Goal: Find contact information: Find contact information

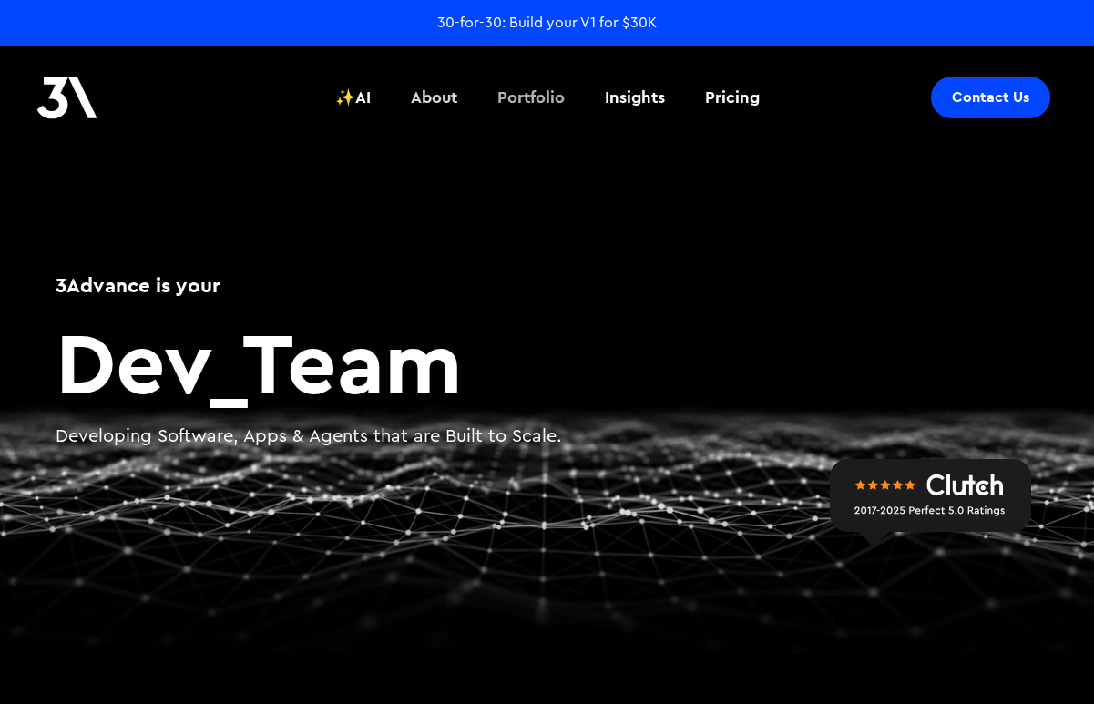
click at [531, 101] on div "Portfolio" at bounding box center [530, 98] width 67 height 24
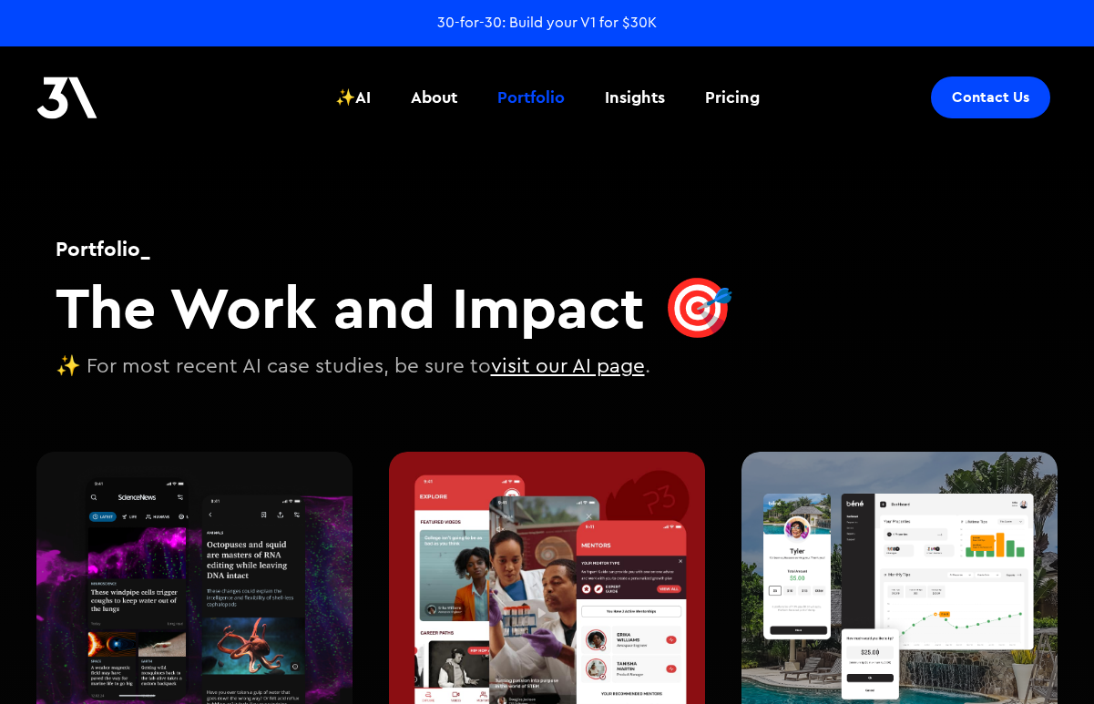
click at [986, 103] on div "Contact Us" at bounding box center [990, 97] width 77 height 18
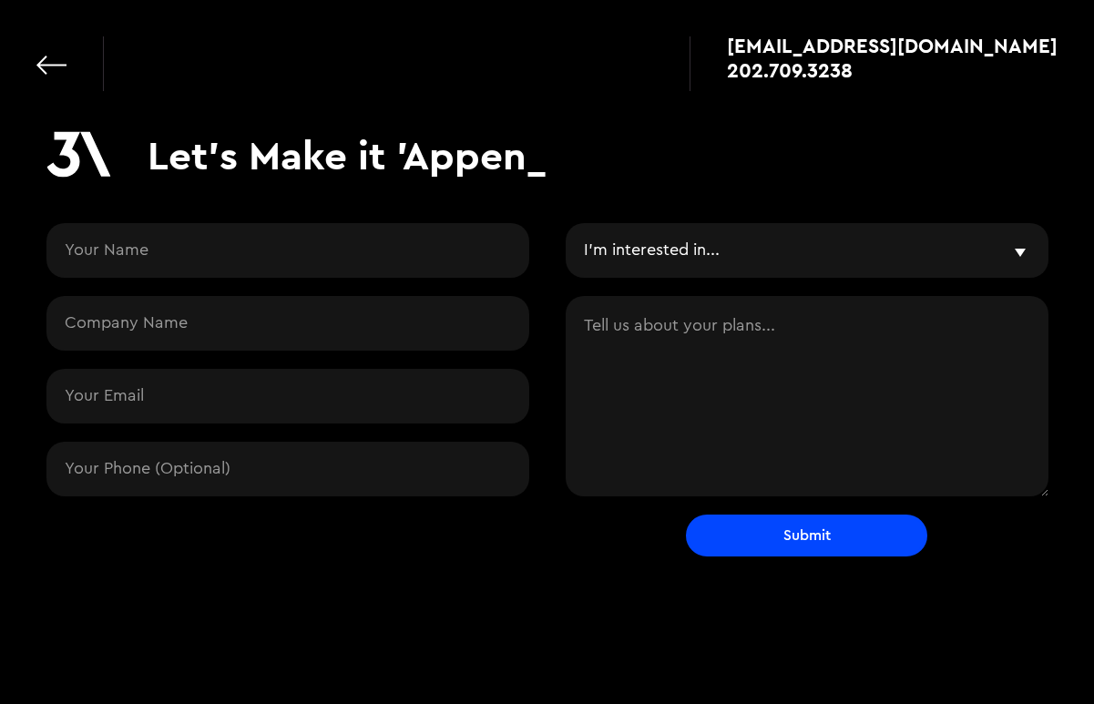
click at [671, 242] on select "I'm interested in... Vibe & Validate MVP Development Agile Partner LLMs and AI …" at bounding box center [806, 250] width 483 height 55
